Goal: Use online tool/utility: Utilize a website feature to perform a specific function

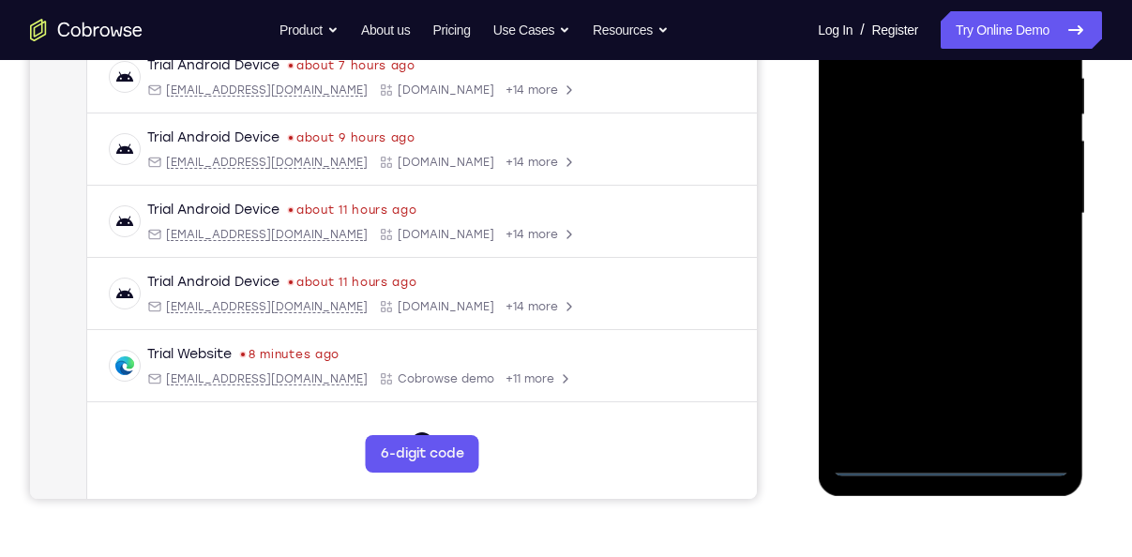
click at [949, 461] on div at bounding box center [950, 213] width 236 height 525
click at [1023, 383] on div at bounding box center [950, 213] width 236 height 525
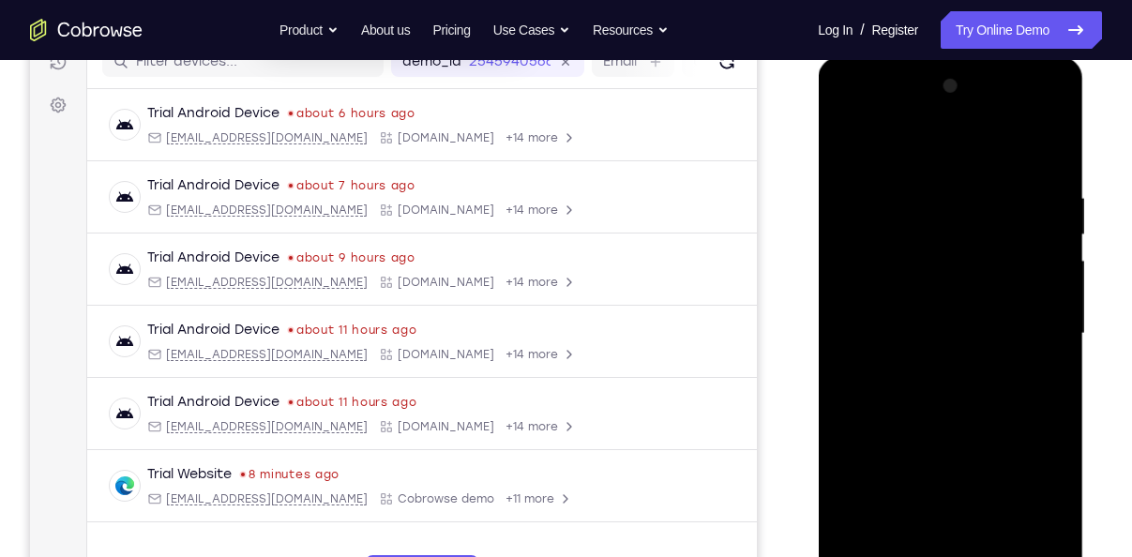
scroll to position [251, 0]
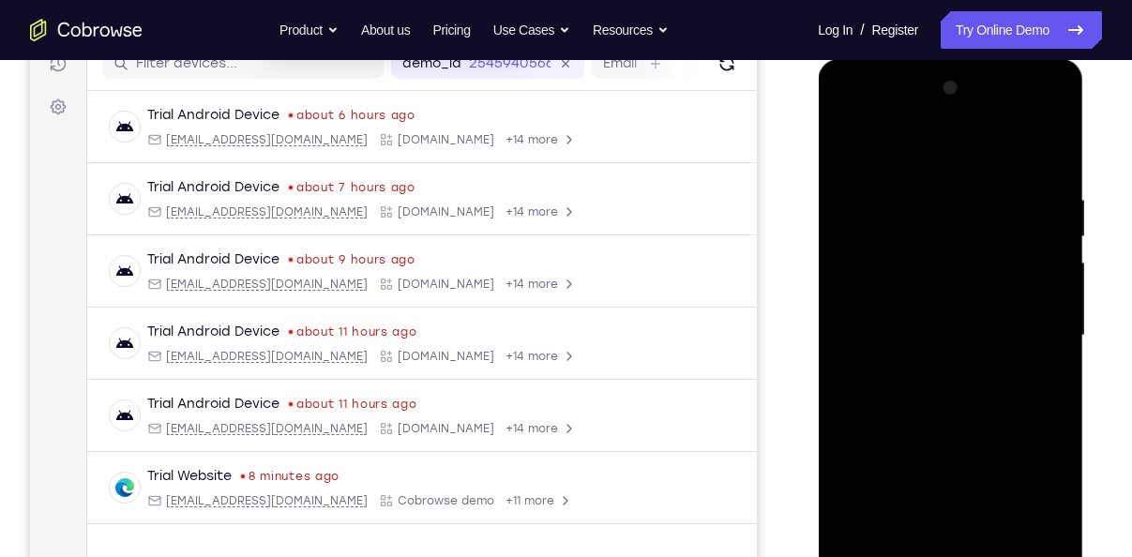
click at [848, 120] on div at bounding box center [950, 335] width 236 height 525
click at [1031, 341] on div at bounding box center [950, 335] width 236 height 525
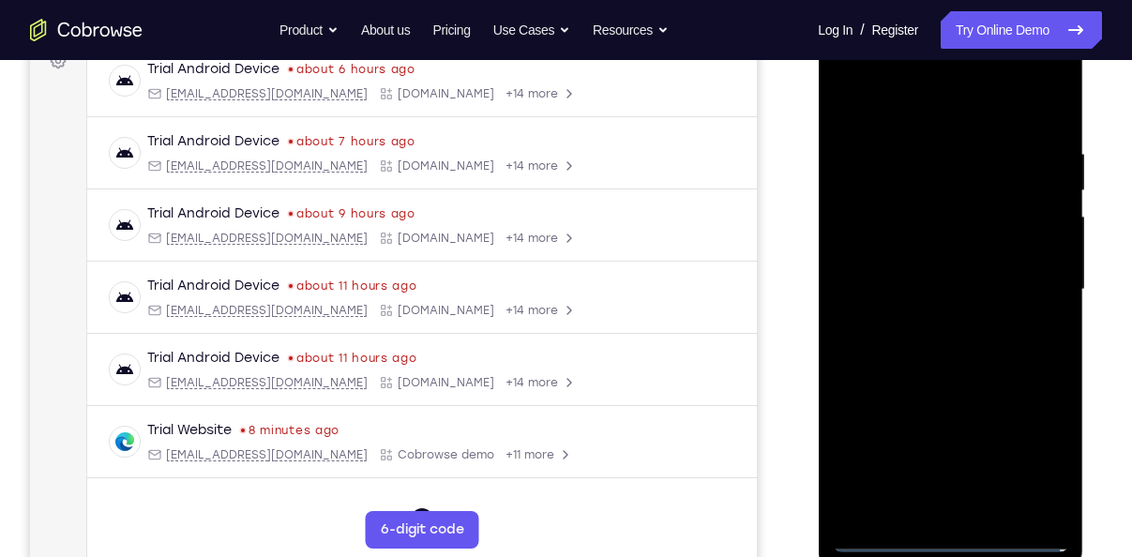
scroll to position [303, 0]
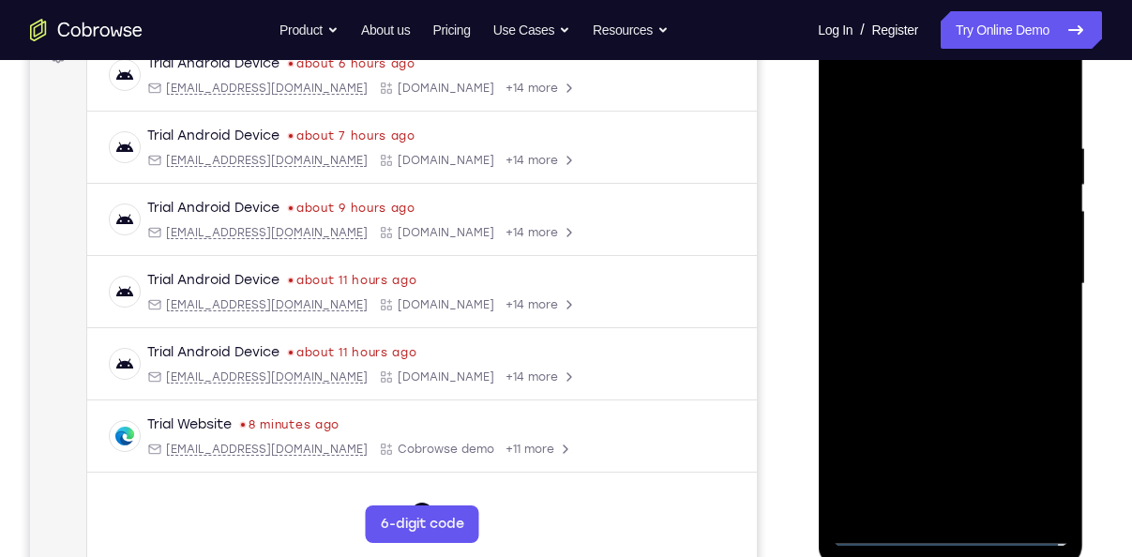
click at [969, 509] on div at bounding box center [950, 284] width 236 height 525
click at [918, 262] on div at bounding box center [950, 284] width 236 height 525
click at [909, 252] on div at bounding box center [950, 284] width 236 height 525
click at [938, 275] on div at bounding box center [950, 284] width 236 height 525
click at [951, 340] on div at bounding box center [950, 284] width 236 height 525
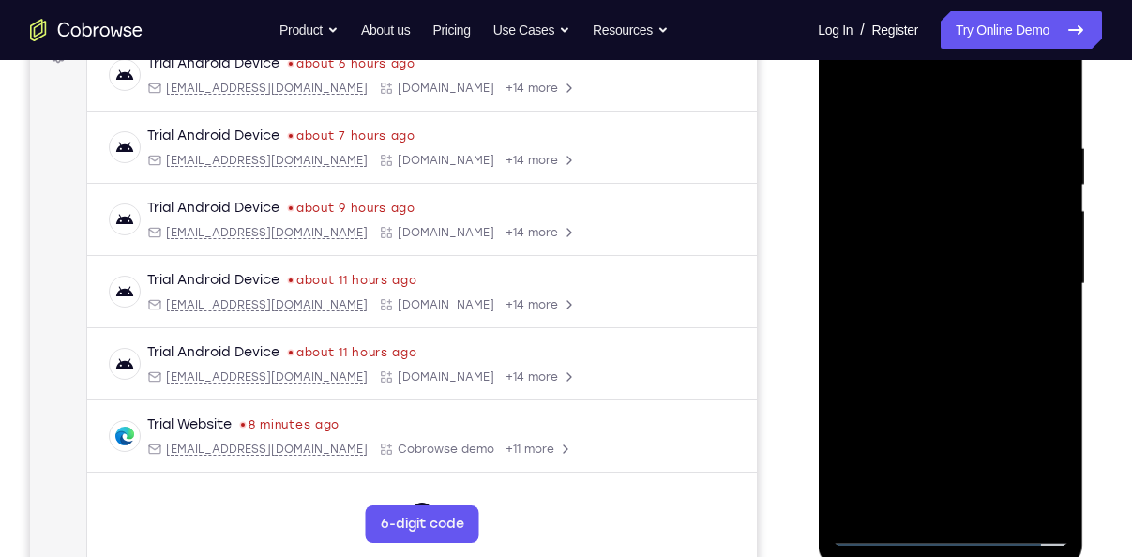
click at [951, 340] on div at bounding box center [950, 284] width 236 height 525
click at [963, 373] on div at bounding box center [950, 284] width 236 height 525
click at [1046, 503] on div at bounding box center [950, 284] width 236 height 525
click at [1053, 95] on div at bounding box center [950, 284] width 236 height 525
drag, startPoint x: 974, startPoint y: 207, endPoint x: 983, endPoint y: 370, distance: 163.5
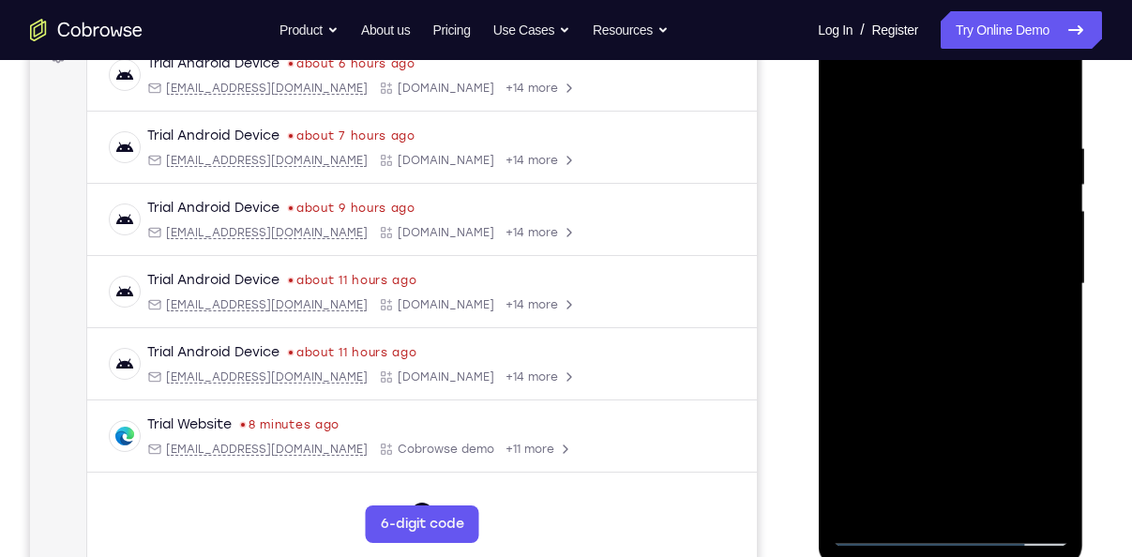
click at [983, 370] on div at bounding box center [950, 284] width 236 height 525
drag, startPoint x: 944, startPoint y: 209, endPoint x: 940, endPoint y: 448, distance: 239.2
click at [940, 448] on div at bounding box center [950, 284] width 236 height 525
click at [1050, 504] on div at bounding box center [950, 284] width 236 height 525
click at [900, 274] on div at bounding box center [950, 284] width 236 height 525
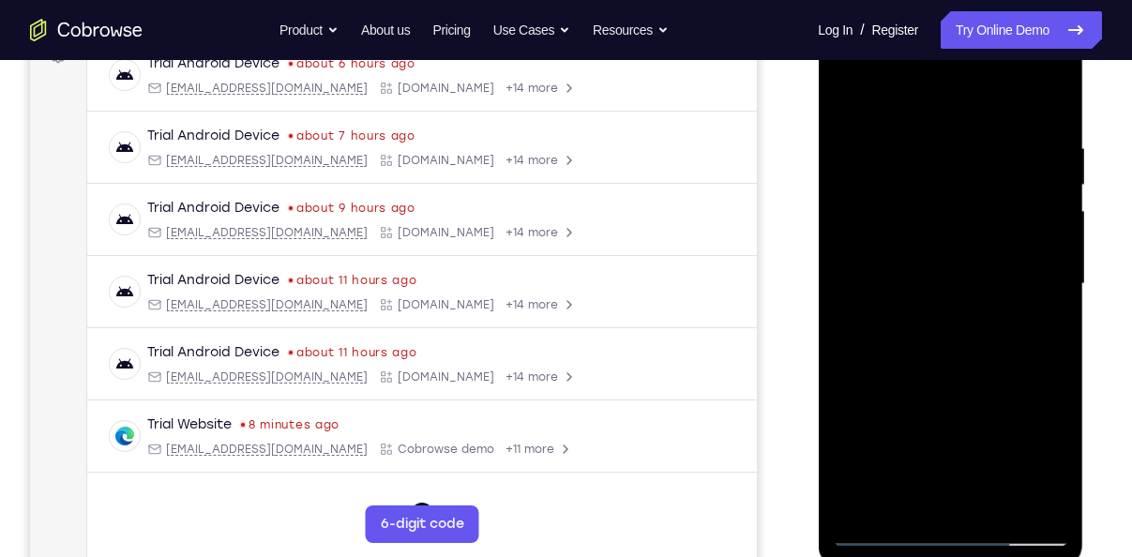
click at [849, 95] on div at bounding box center [950, 284] width 236 height 525
click at [910, 339] on div at bounding box center [950, 284] width 236 height 525
